Goal: Find specific page/section: Find specific page/section

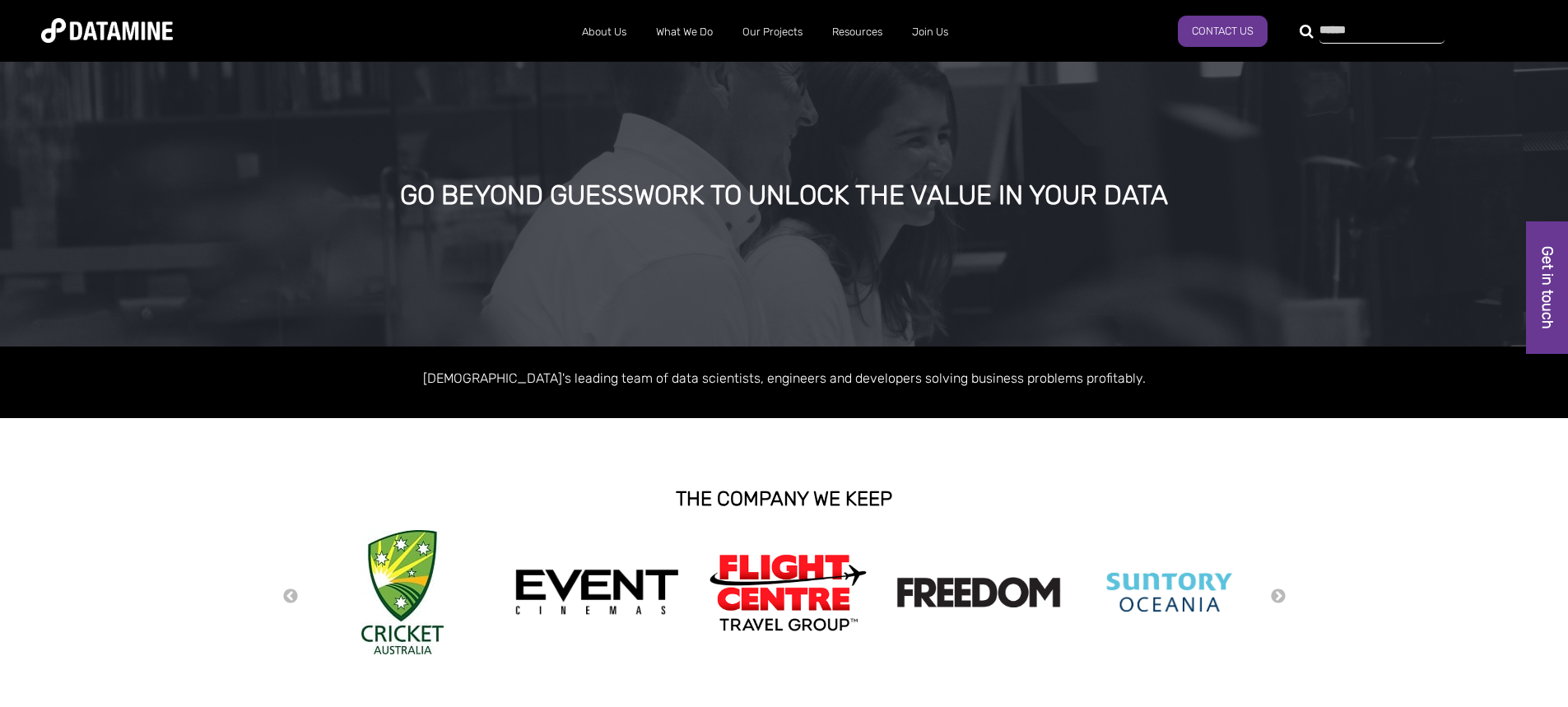
click at [1310, 29] on div at bounding box center [1373, 30] width 125 height 27
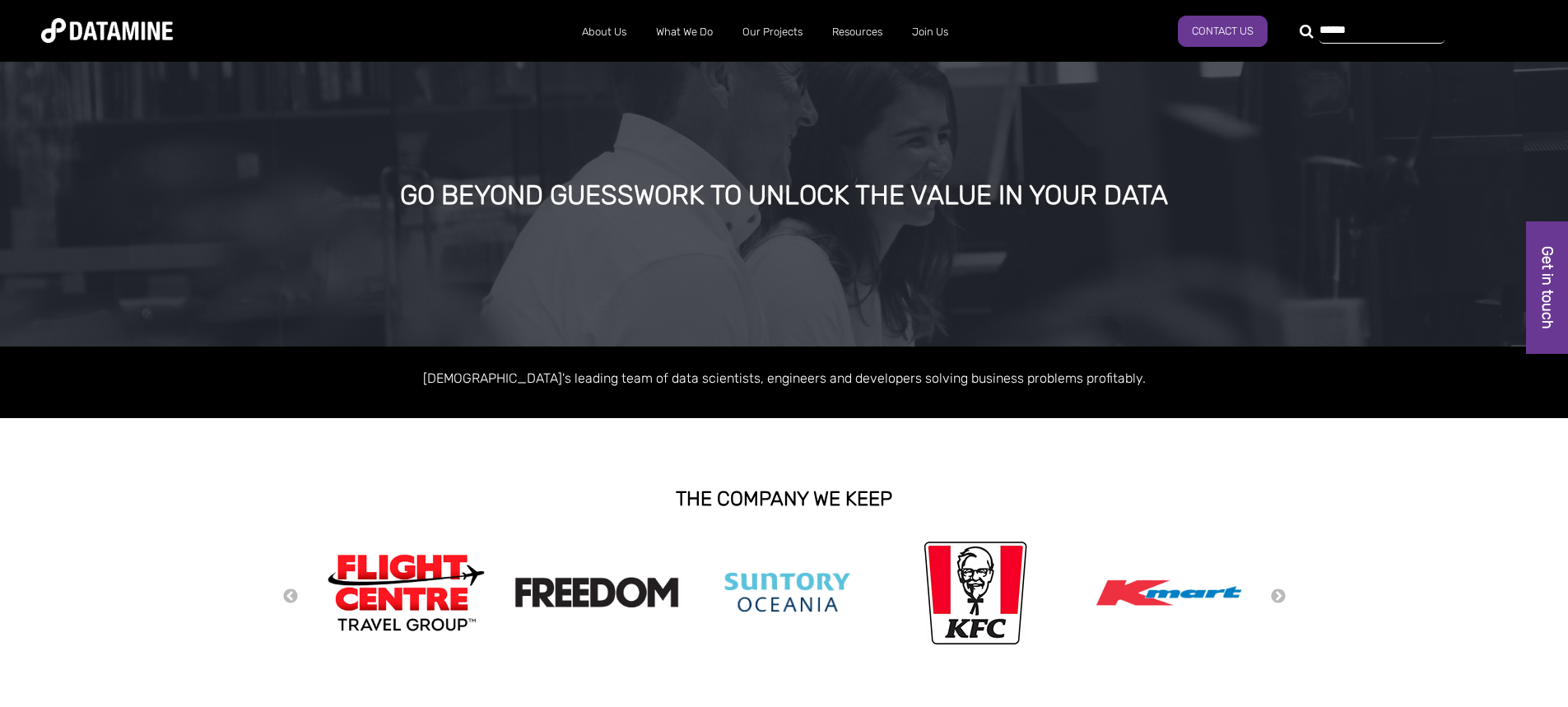
type input "******"
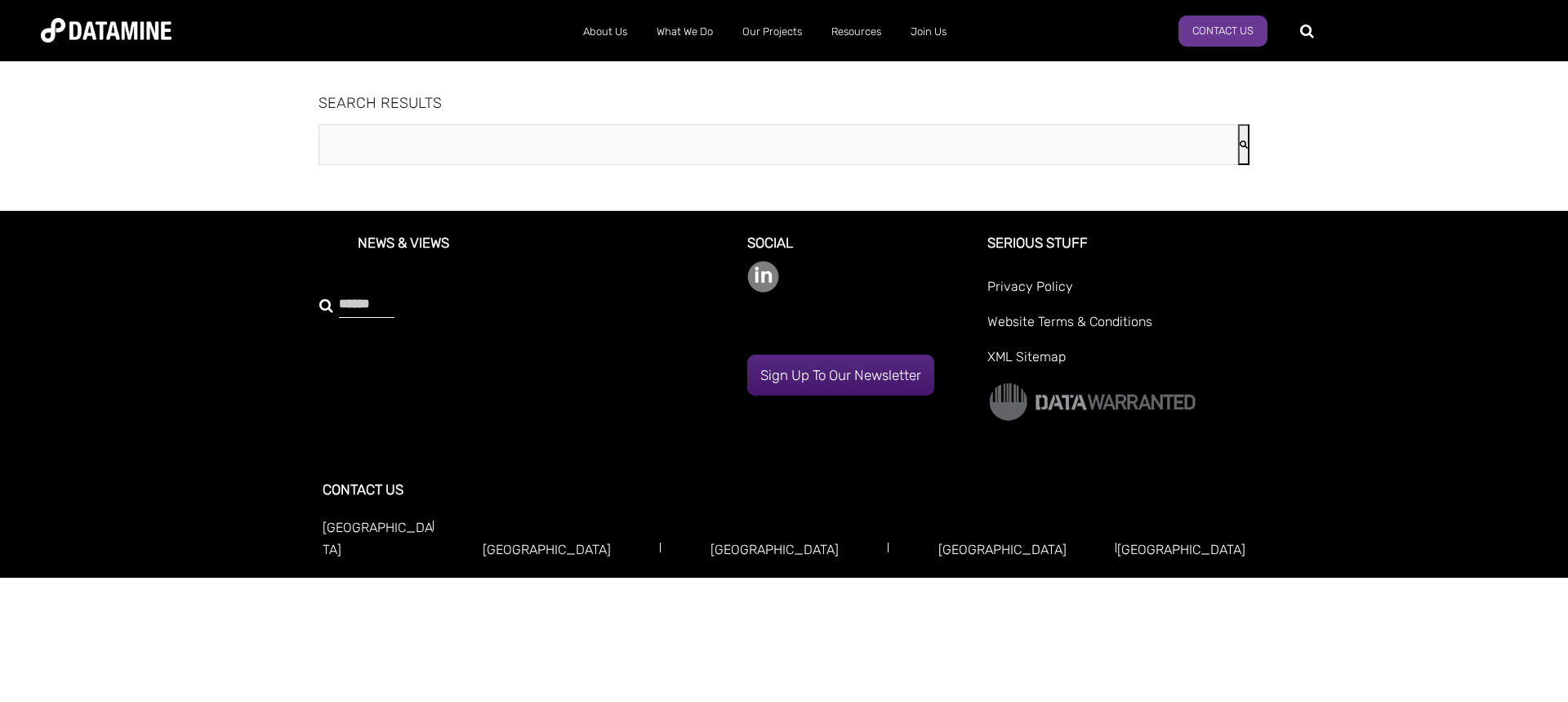
type input "******"
